Goal: Check status: Check status

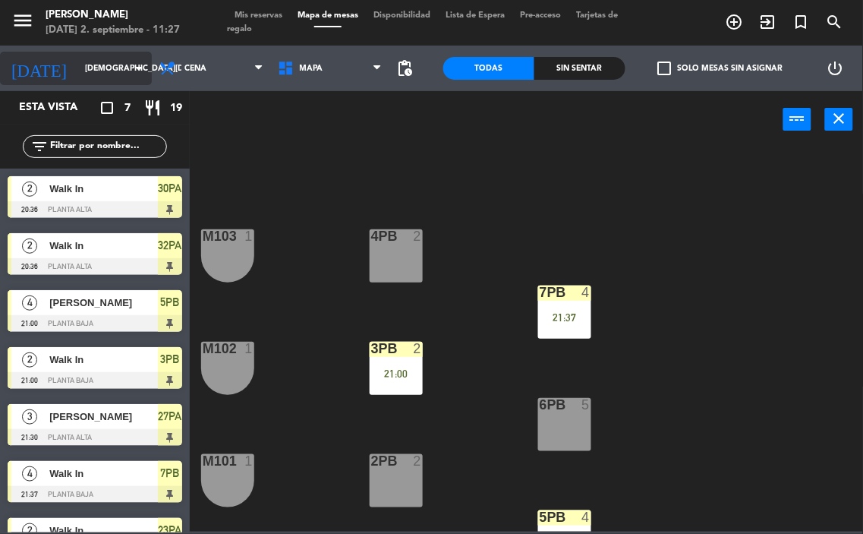
click at [92, 73] on input "[DEMOGRAPHIC_DATA][DATE]" at bounding box center [133, 68] width 112 height 24
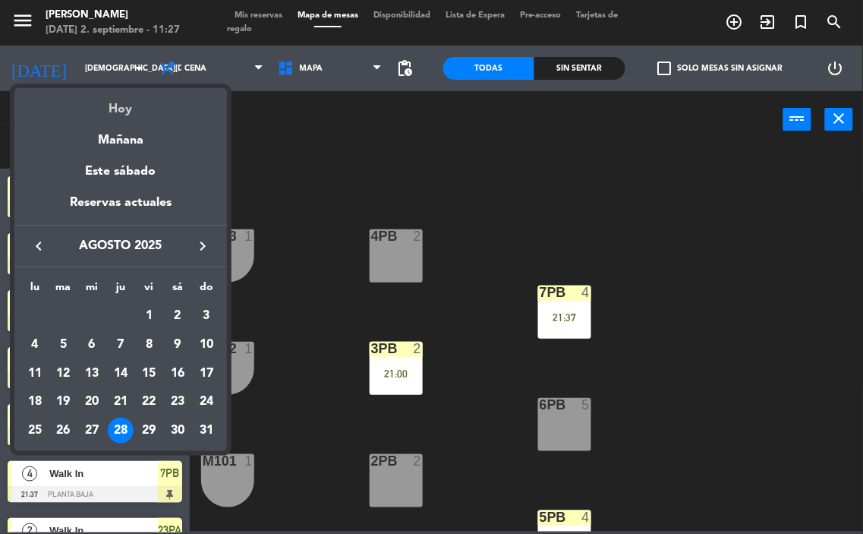
click at [129, 116] on div "Hoy" at bounding box center [120, 103] width 213 height 31
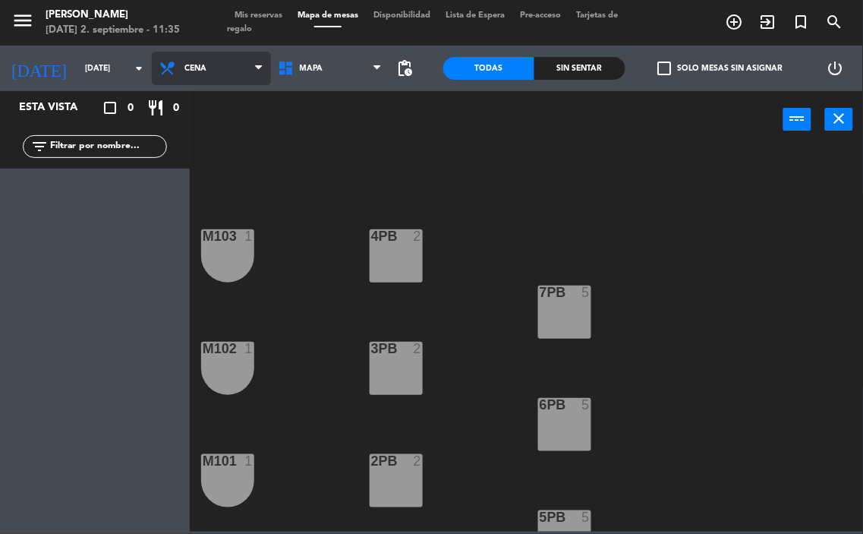
click at [215, 76] on span "Cena" at bounding box center [211, 68] width 119 height 33
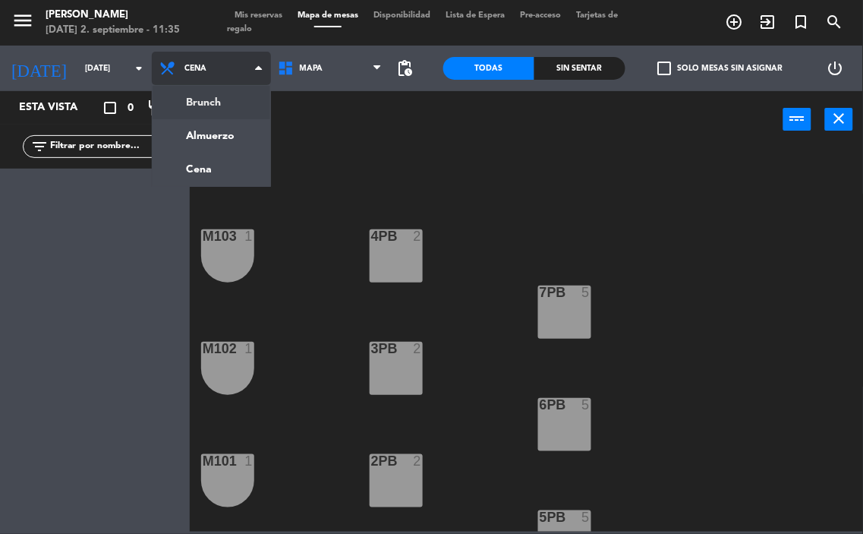
click at [225, 102] on ng-component "menu [PERSON_NAME][DATE] 2. septiembre - 11:35 Mis reservas Mapa de mesas Dispo…" at bounding box center [431, 265] width 863 height 531
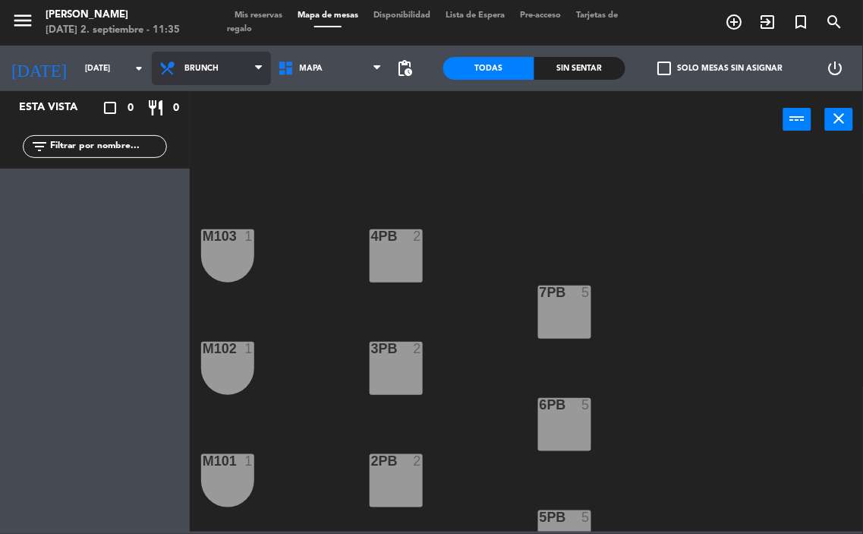
click at [194, 65] on span "Brunch" at bounding box center [201, 68] width 34 height 9
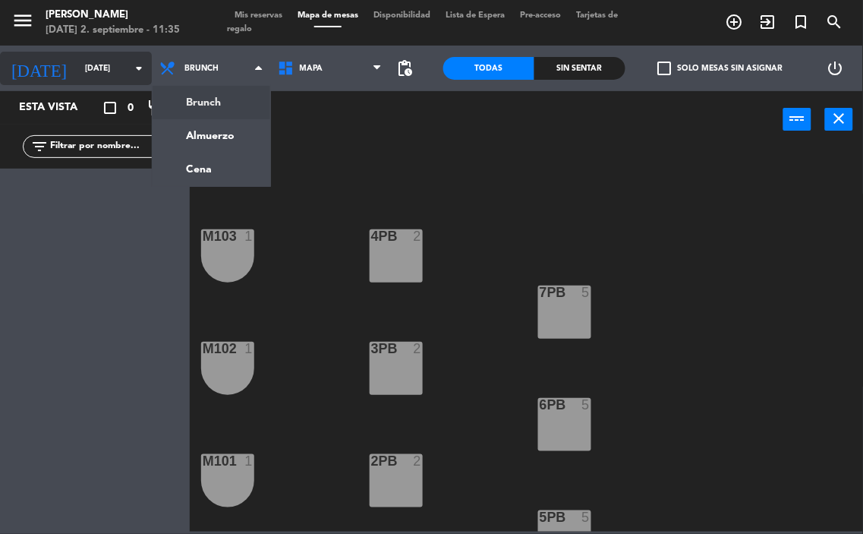
click at [99, 71] on input "[DATE]" at bounding box center [133, 68] width 112 height 24
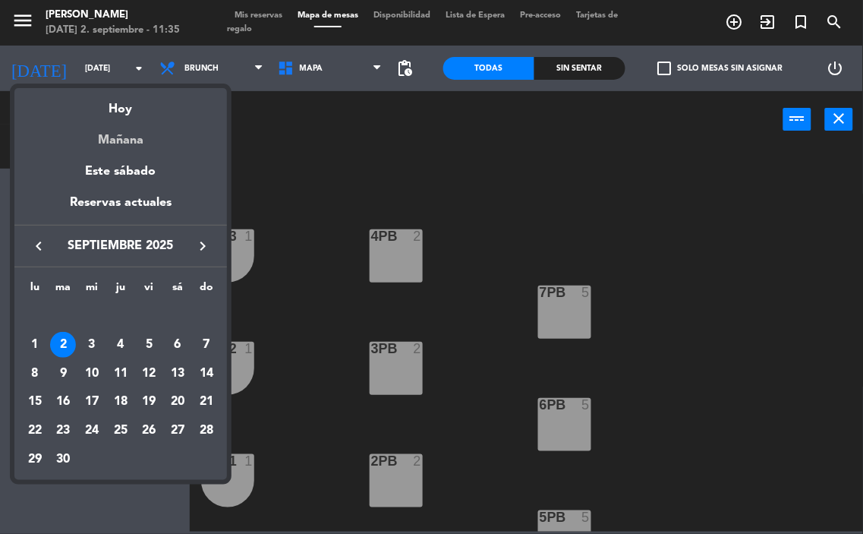
click at [140, 134] on div "Mañana" at bounding box center [120, 134] width 213 height 31
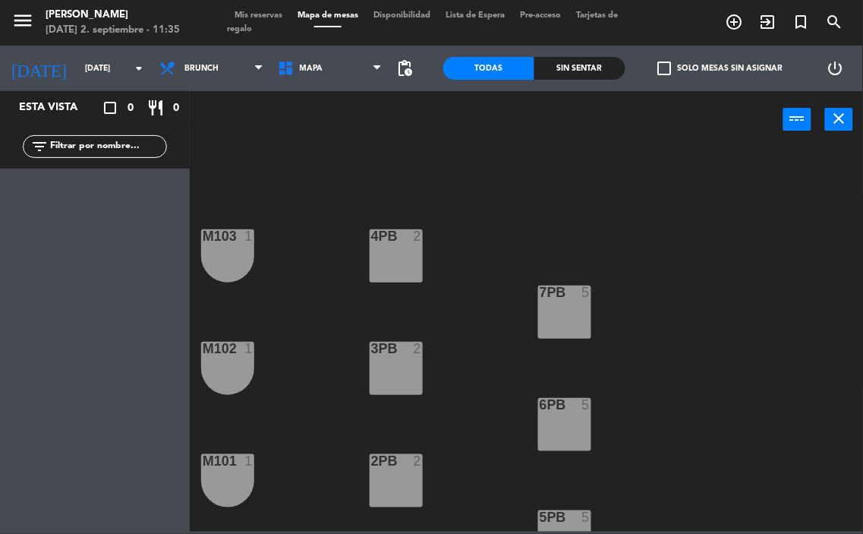
type input "[DATE]"
click at [271, 15] on span "Mis reservas" at bounding box center [258, 15] width 63 height 8
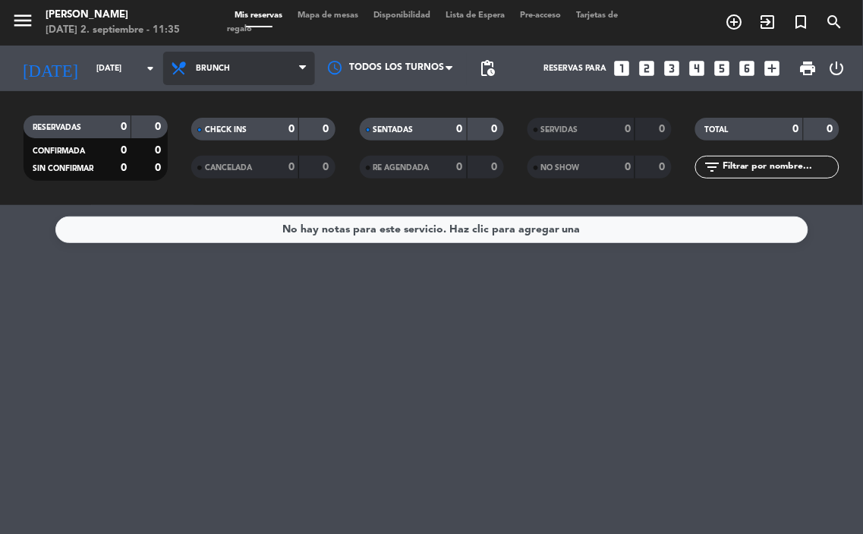
click at [243, 69] on span "Brunch" at bounding box center [239, 68] width 152 height 33
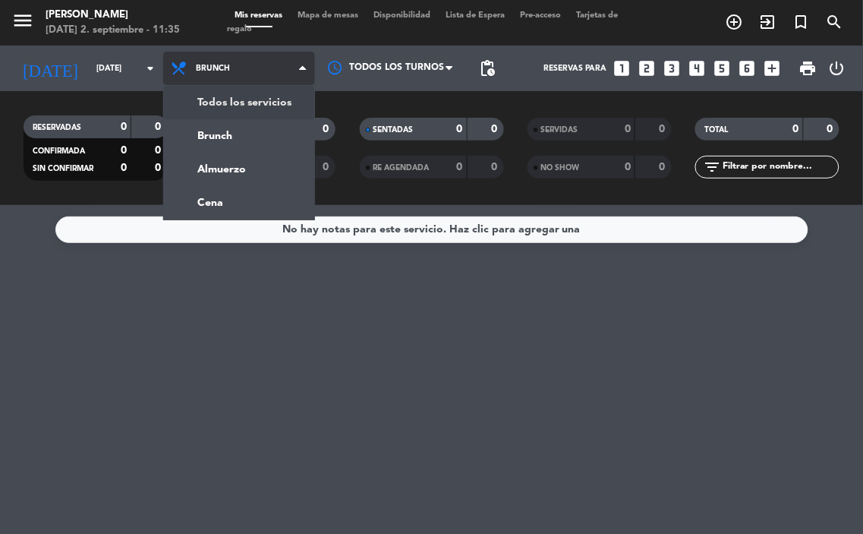
click at [248, 104] on div "menu [PERSON_NAME][DATE] 2. septiembre - 11:35 Mis reservas Mapa de mesas Dispo…" at bounding box center [431, 102] width 863 height 205
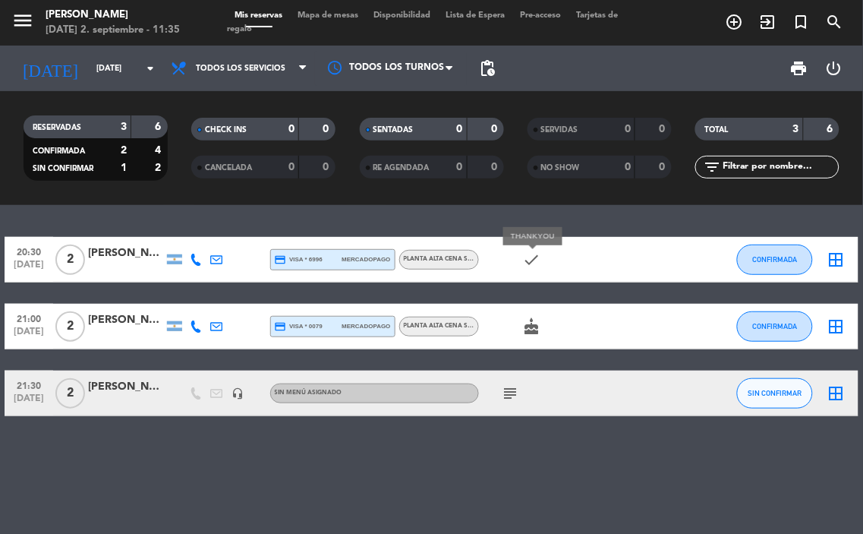
click at [540, 254] on icon "check" at bounding box center [532, 260] width 18 height 18
click at [533, 327] on icon "cake" at bounding box center [532, 326] width 18 height 18
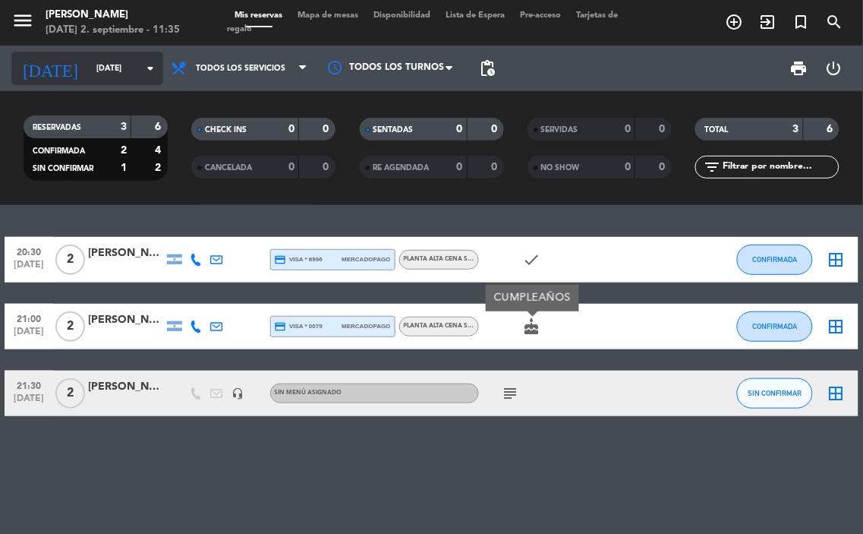
click at [131, 63] on input "[DATE]" at bounding box center [145, 68] width 112 height 24
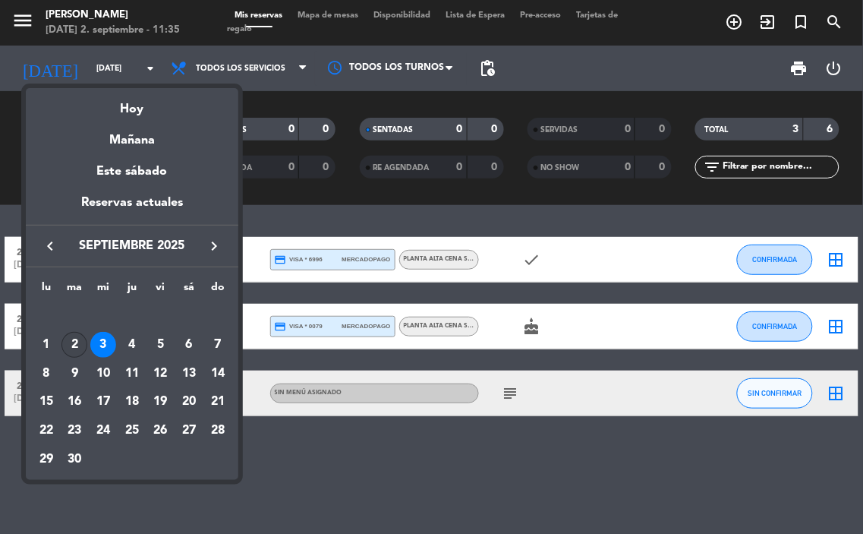
click at [85, 335] on td "2" at bounding box center [74, 344] width 29 height 29
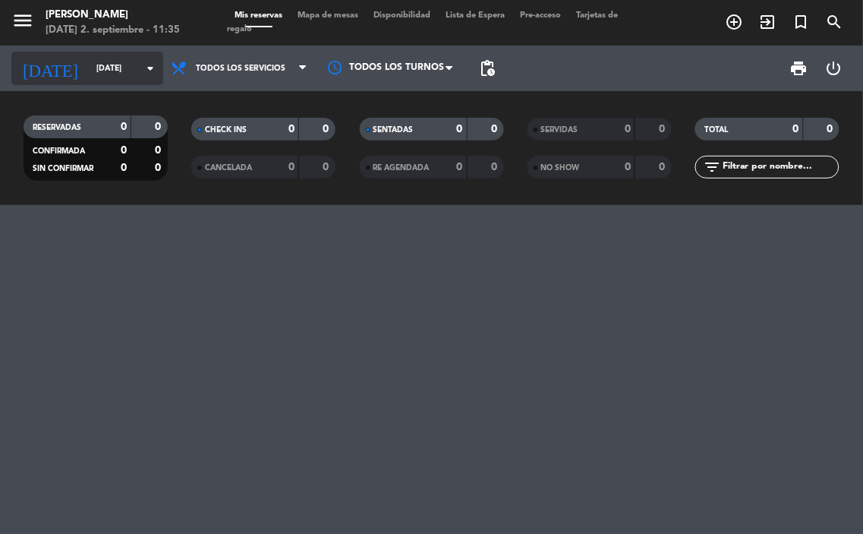
click at [123, 65] on input "[DATE]" at bounding box center [145, 68] width 112 height 24
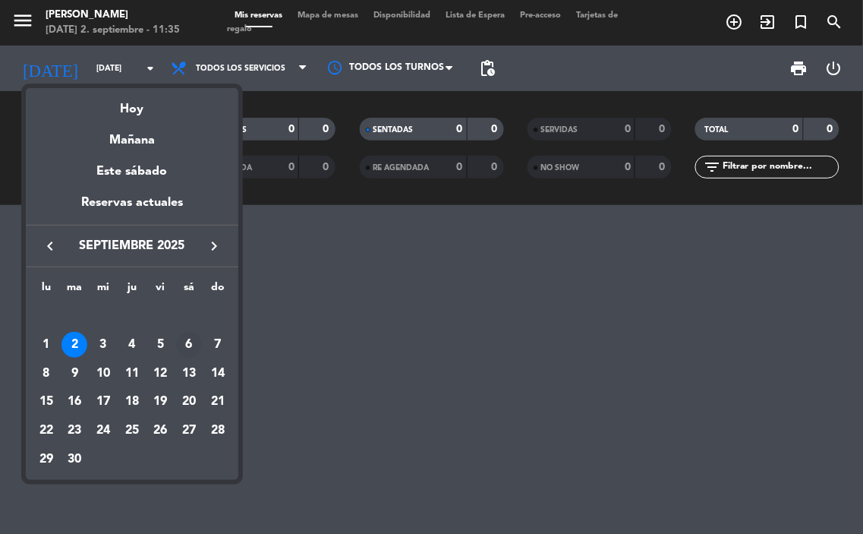
click at [191, 338] on div "6" at bounding box center [189, 345] width 26 height 26
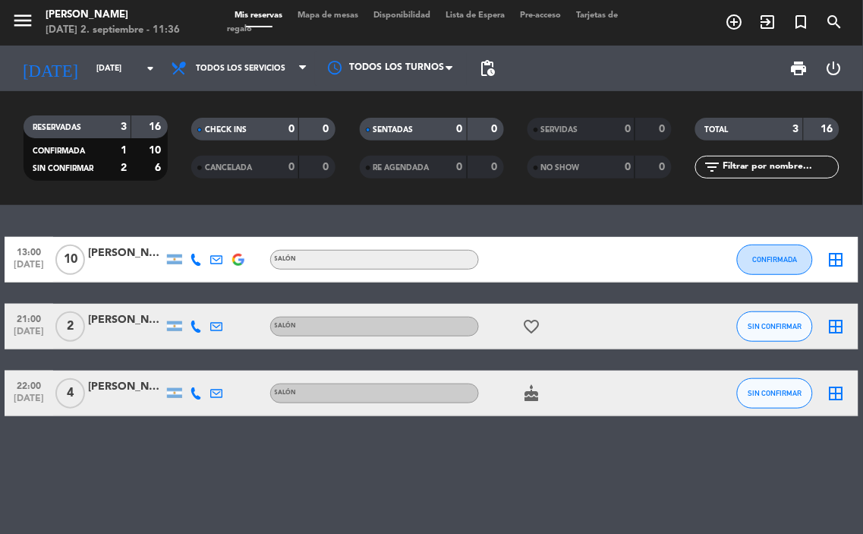
click at [524, 317] on icon "favorite_border" at bounding box center [532, 326] width 18 height 18
click at [525, 397] on icon "cake" at bounding box center [532, 393] width 18 height 18
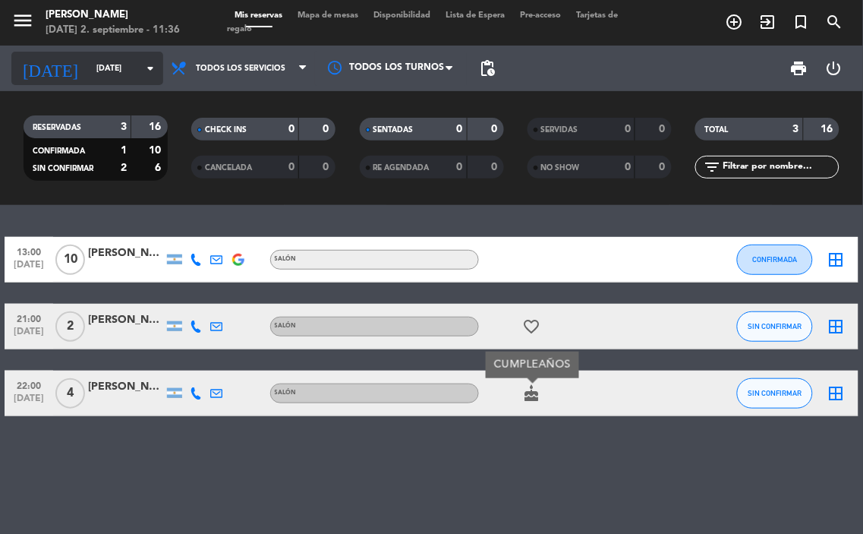
click at [111, 61] on input "[DATE]" at bounding box center [145, 68] width 112 height 24
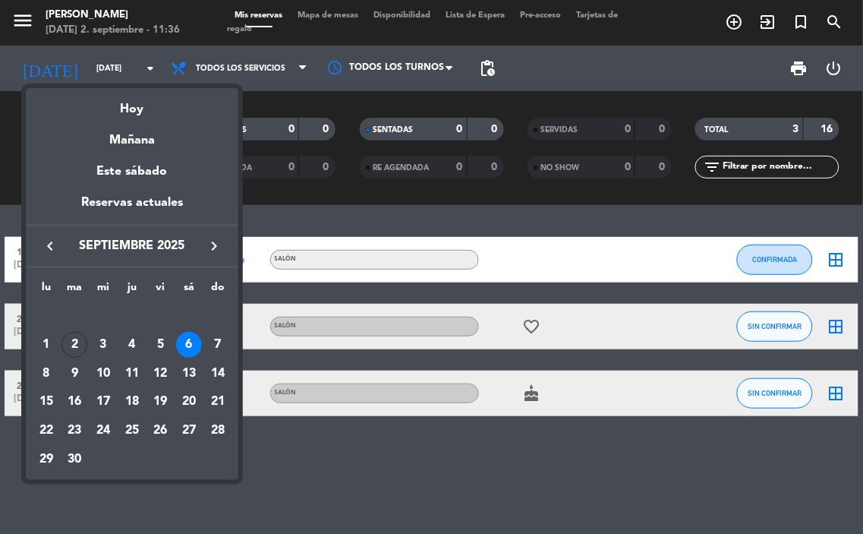
click at [155, 335] on div "5" at bounding box center [160, 345] width 26 height 26
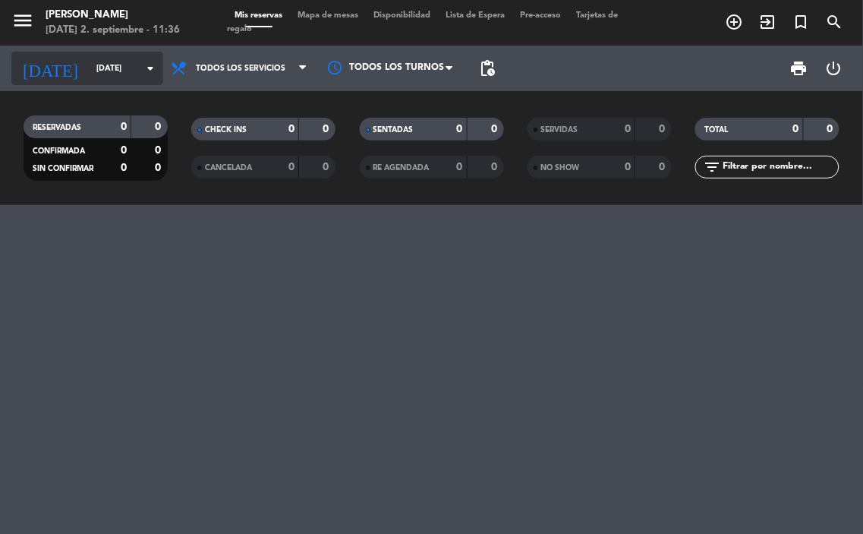
click at [102, 67] on input "[DATE]" at bounding box center [145, 68] width 112 height 24
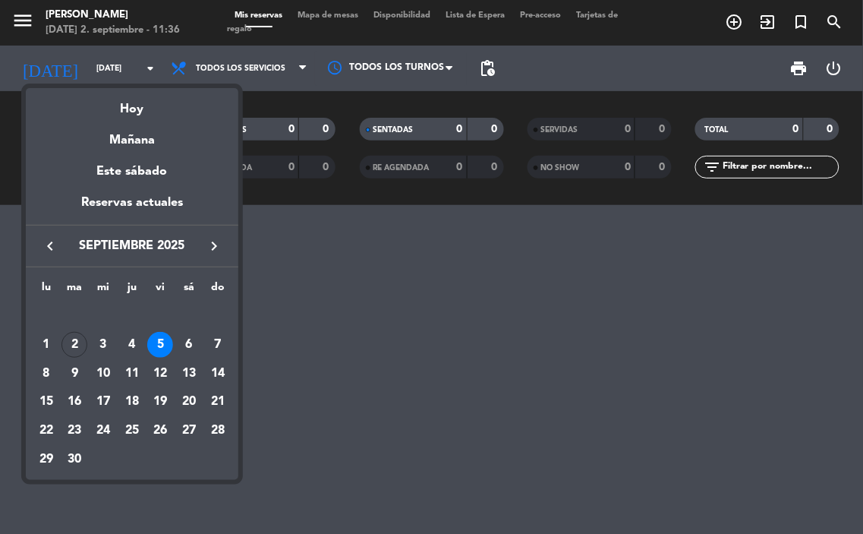
click at [214, 342] on div "7" at bounding box center [218, 345] width 26 height 26
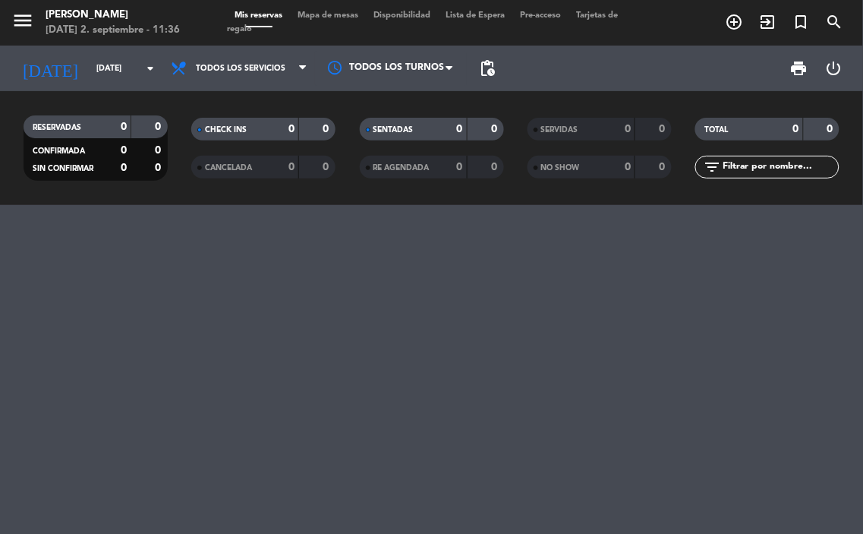
type input "[DATE]"
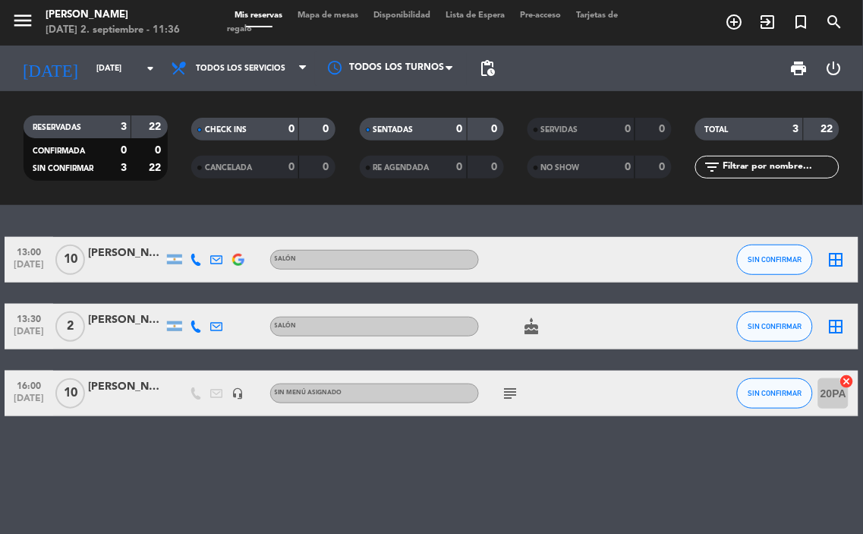
click at [178, 209] on div "13:00 [DATE] [PERSON_NAME] SALÓN SIN CONFIRMAR border_all 13:30 [DATE] 2 [PERSO…" at bounding box center [431, 369] width 863 height 329
click at [161, 202] on div "RESERVADAS 3 22 CONFIRMADA 0 0 SIN CONFIRMAR 3 22 CHECK INS 0 0 CANCELADA 0 0 S…" at bounding box center [431, 148] width 863 height 114
click at [533, 323] on icon "cake" at bounding box center [532, 326] width 18 height 18
click at [537, 375] on div "subject" at bounding box center [543, 392] width 128 height 45
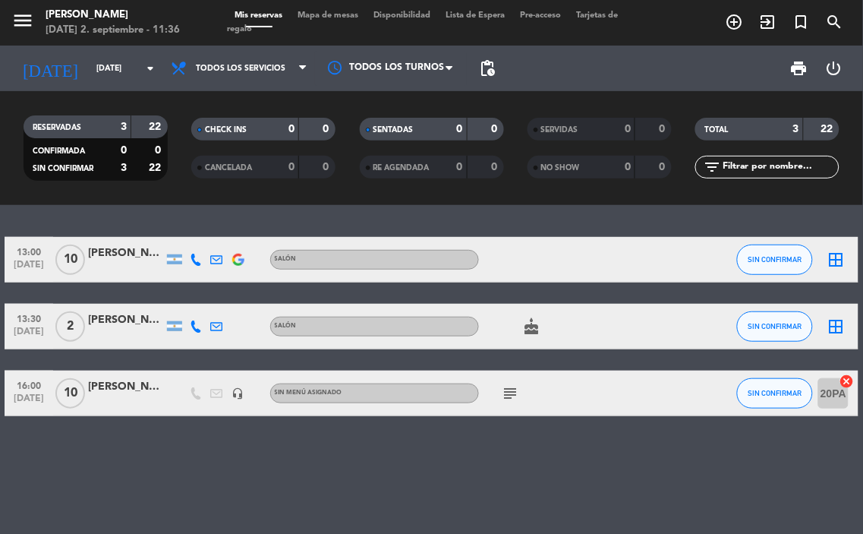
click at [140, 445] on div "13:00 [DATE] [PERSON_NAME] SALÓN SIN CONFIRMAR border_all 13:30 [DATE] 2 [PERSO…" at bounding box center [431, 369] width 863 height 329
click at [563, 213] on div "13:00 [DATE] [PERSON_NAME] SALÓN SIN CONFIRMAR border_all 13:30 [DATE] 2 [PERSO…" at bounding box center [431, 369] width 863 height 329
